Goal: Task Accomplishment & Management: Complete application form

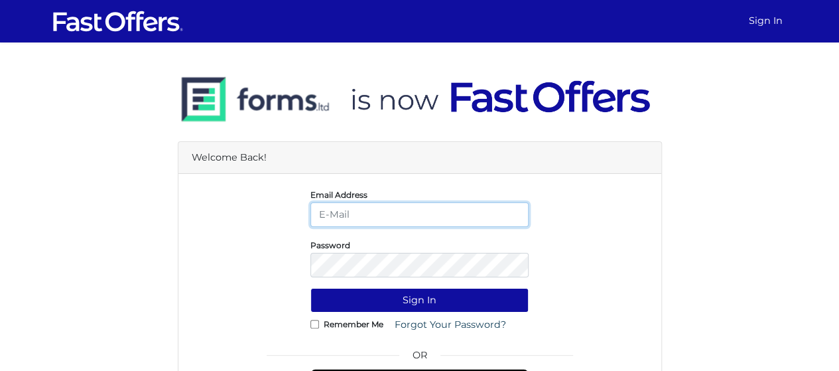
type input "[EMAIL_ADDRESS][DOMAIN_NAME]"
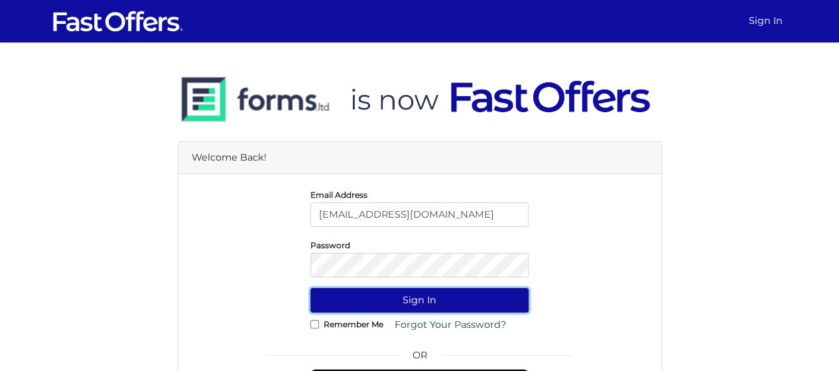
click at [430, 299] on button "Sign In" at bounding box center [420, 300] width 218 height 25
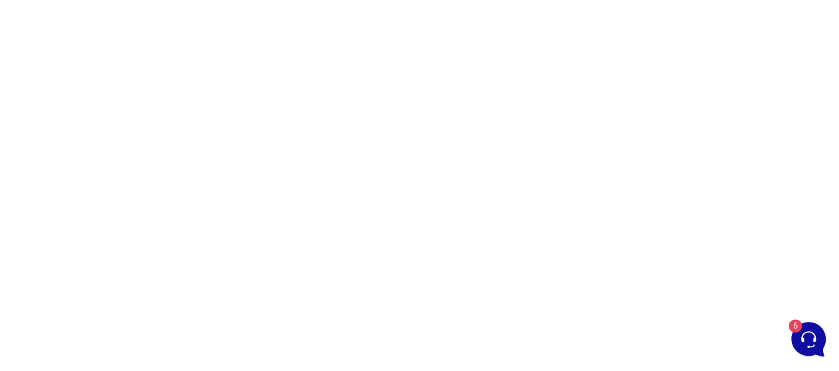
scroll to position [158, 0]
